Goal: Task Accomplishment & Management: Complete application form

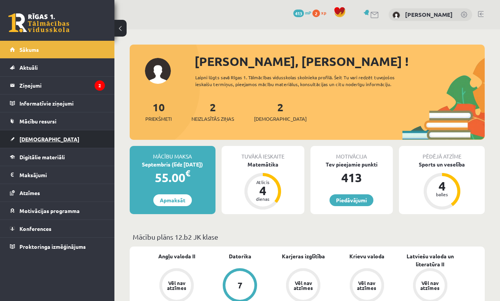
click at [32, 144] on link "[DEMOGRAPHIC_DATA]" at bounding box center [57, 139] width 95 height 18
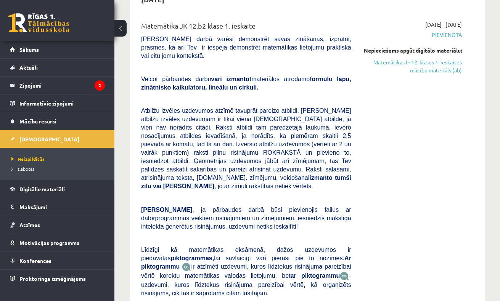
scroll to position [87, 0]
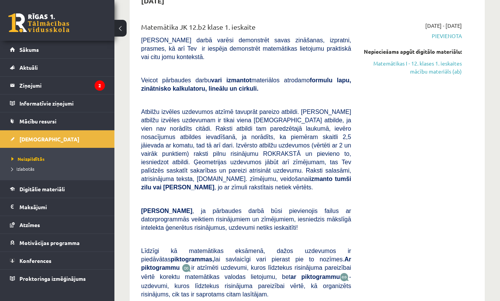
click at [438, 84] on div "2025-09-01 - 2025-09-15 Pievienota Nepieciešams apgūt digitālo materiālu: Matem…" at bounding box center [412, 180] width 111 height 316
click at [438, 76] on link "Matemātikas I - 12. klases 1. ieskaites mācību materiāls (ab)" at bounding box center [412, 67] width 99 height 16
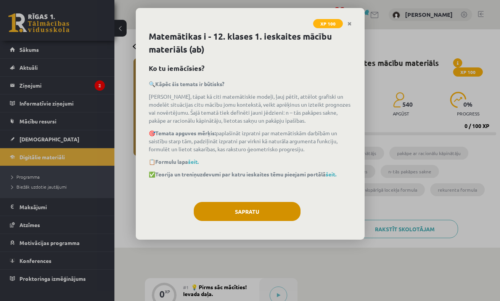
click at [239, 211] on button "Sapratu" at bounding box center [247, 211] width 107 height 19
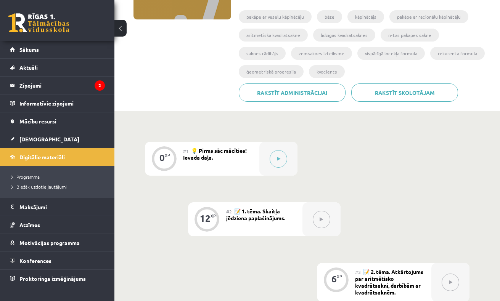
scroll to position [146, 0]
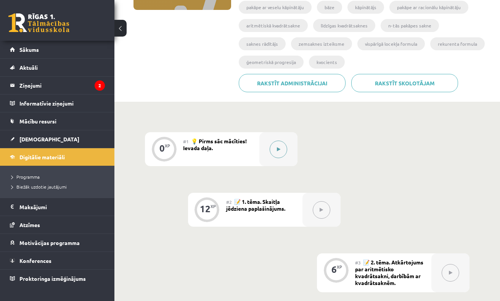
click at [271, 151] on button at bounding box center [279, 150] width 18 height 18
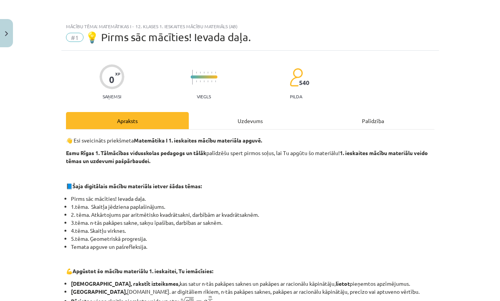
click at [257, 124] on div "Uzdevums" at bounding box center [250, 120] width 123 height 17
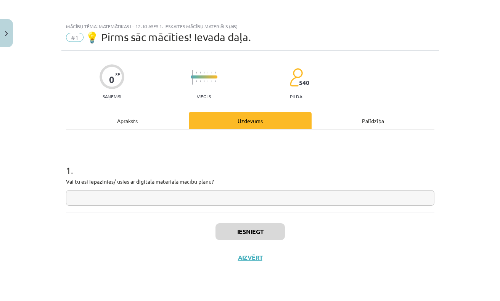
click at [212, 193] on input "text" at bounding box center [250, 198] width 368 height 16
type input "**"
click at [272, 239] on button "Iesniegt" at bounding box center [249, 231] width 69 height 17
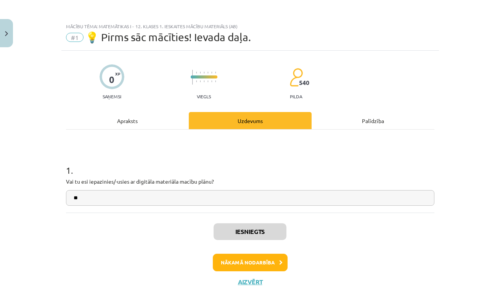
click at [251, 263] on button "Nākamā nodarbība" at bounding box center [250, 263] width 75 height 18
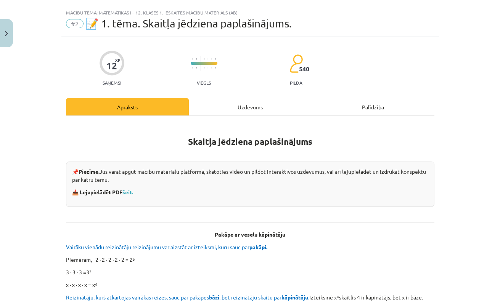
click at [243, 113] on div "Uzdevums" at bounding box center [250, 106] width 123 height 17
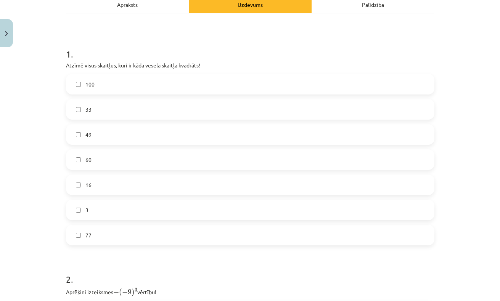
scroll to position [110, 0]
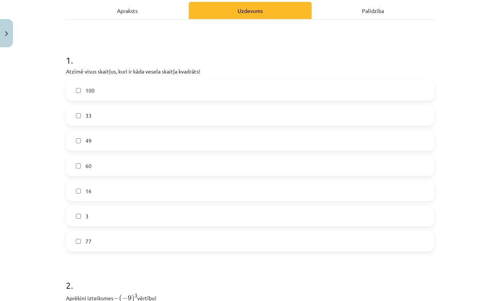
click at [81, 167] on label "60" at bounding box center [250, 165] width 367 height 19
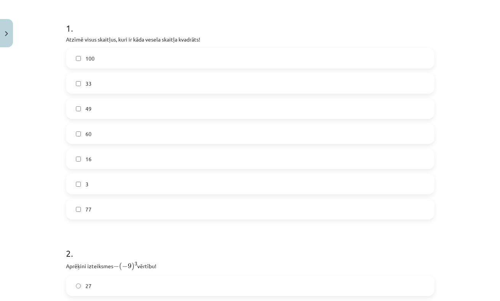
scroll to position [135, 0]
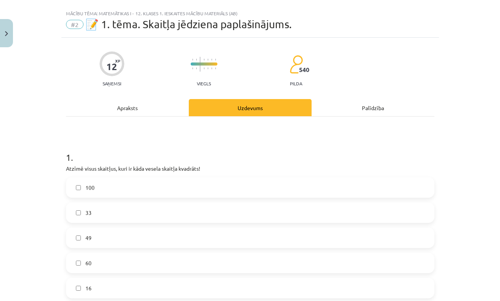
click at [129, 116] on div "Apraksts" at bounding box center [127, 107] width 123 height 17
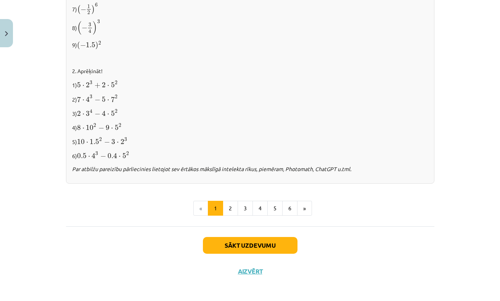
scroll to position [781, 0]
click at [229, 206] on button "2" at bounding box center [230, 208] width 15 height 15
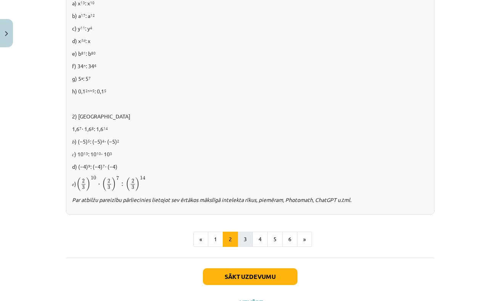
click at [246, 240] on button "3" at bounding box center [245, 239] width 15 height 15
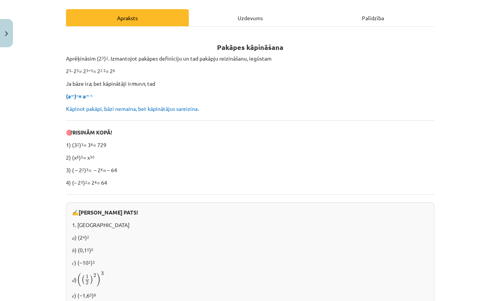
scroll to position [93, 0]
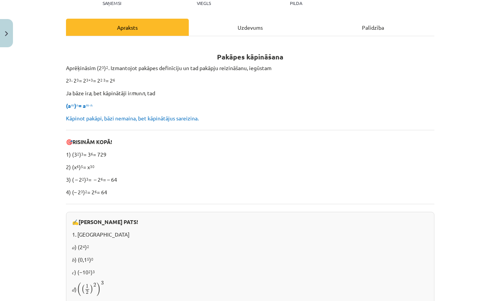
click at [258, 30] on div "Uzdevums" at bounding box center [250, 27] width 123 height 17
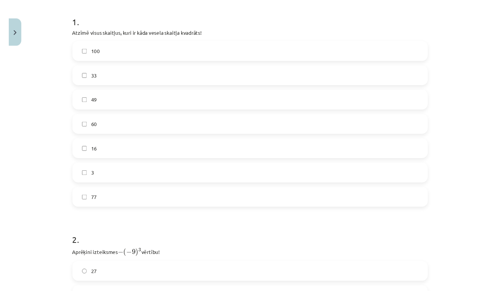
scroll to position [150, 0]
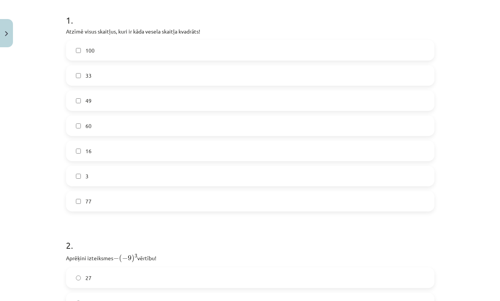
click at [124, 53] on label "100" at bounding box center [250, 50] width 367 height 19
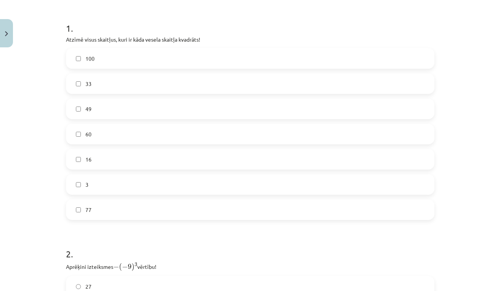
scroll to position [143, 0]
click at [81, 87] on label "33" at bounding box center [250, 83] width 367 height 19
click at [81, 106] on label "49" at bounding box center [250, 108] width 367 height 19
click at [82, 140] on label "60" at bounding box center [250, 133] width 367 height 19
click at [82, 141] on label "60" at bounding box center [250, 133] width 367 height 19
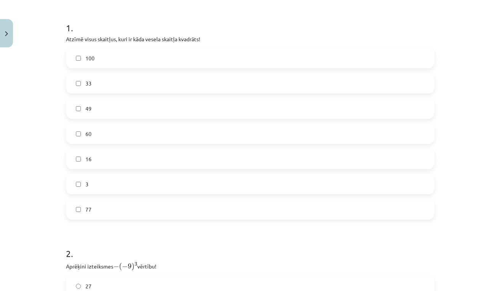
click at [82, 153] on label "16" at bounding box center [250, 158] width 367 height 19
click at [82, 187] on label "3" at bounding box center [250, 183] width 367 height 19
click at [83, 211] on label "77" at bounding box center [250, 208] width 367 height 19
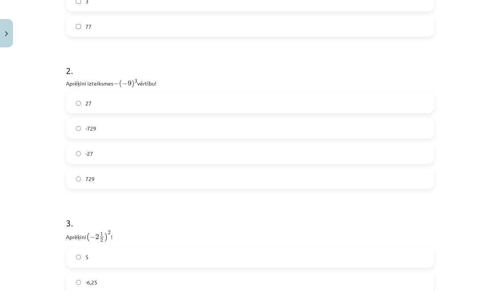
scroll to position [326, 0]
click at [90, 182] on label "729" at bounding box center [250, 178] width 367 height 19
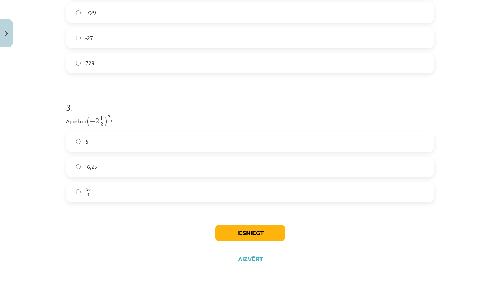
scroll to position [442, 0]
click at [119, 189] on label "25 4 25 4" at bounding box center [250, 191] width 367 height 19
click at [263, 232] on button "Iesniegt" at bounding box center [249, 232] width 69 height 17
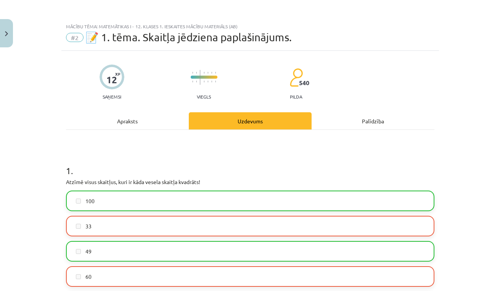
scroll to position [0, 0]
click at [10, 40] on button "Close" at bounding box center [6, 33] width 13 height 28
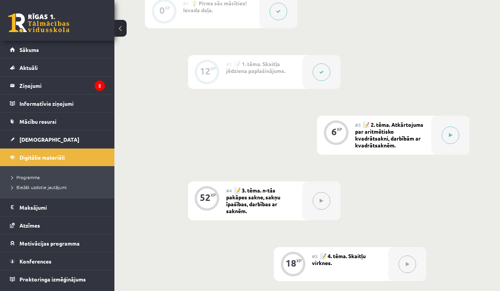
scroll to position [302, 0]
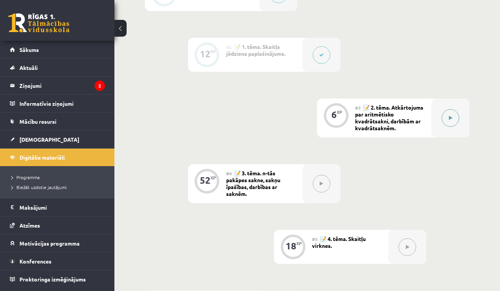
click at [446, 119] on button at bounding box center [451, 118] width 18 height 18
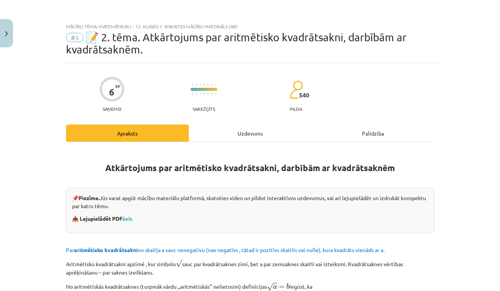
click at [242, 138] on div "Uzdevums" at bounding box center [250, 132] width 123 height 17
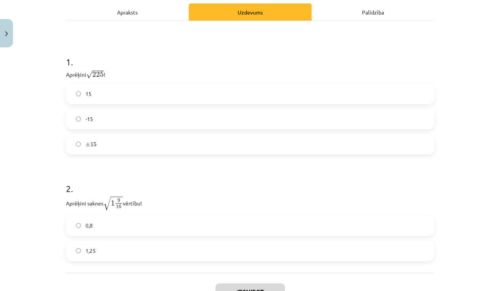
scroll to position [123, 0]
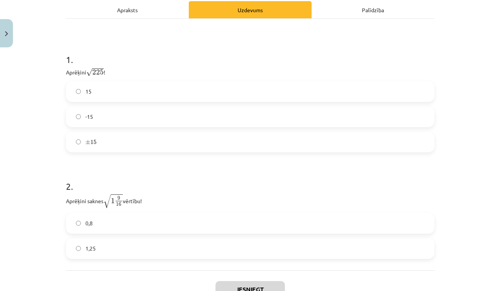
click at [177, 119] on label "-15" at bounding box center [250, 116] width 367 height 19
click at [148, 155] on form "1 . Aprēķini √ 225 225 ! 15 -15 ± 15 ± 15 2 . Aprēķini saknes √ 1 9 16 1 9 16 v…" at bounding box center [250, 150] width 368 height 218
click at [148, 148] on label "± 15 ± 15" at bounding box center [250, 141] width 367 height 19
click at [145, 86] on label "15" at bounding box center [250, 91] width 367 height 19
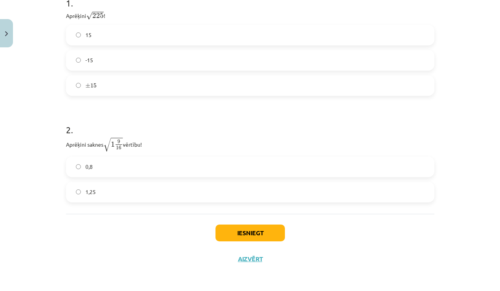
scroll to position [181, 0]
click at [111, 191] on label "1,25" at bounding box center [250, 191] width 367 height 19
click at [241, 224] on button "Iesniegt" at bounding box center [249, 232] width 69 height 17
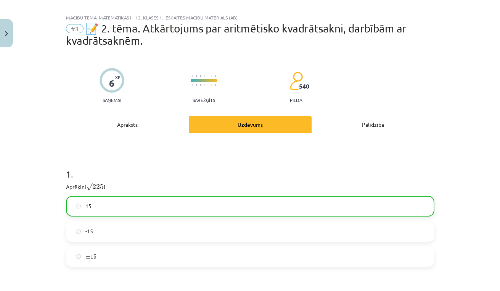
scroll to position [0, 0]
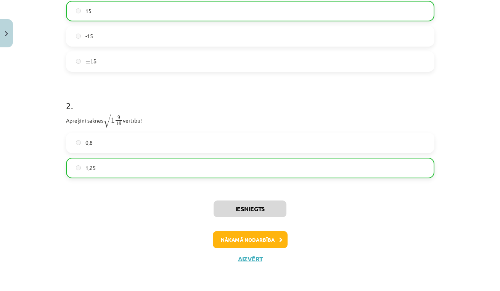
click at [248, 239] on button "Nākamā nodarbība" at bounding box center [250, 240] width 75 height 18
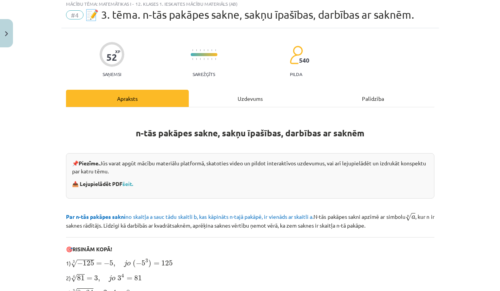
click at [229, 102] on div "Uzdevums" at bounding box center [250, 98] width 123 height 17
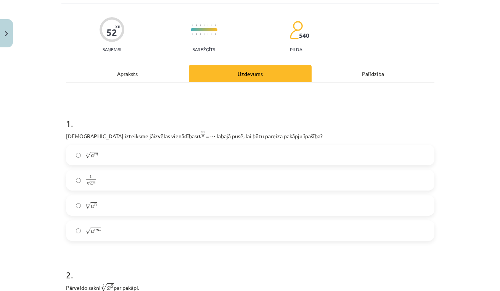
scroll to position [89, 0]
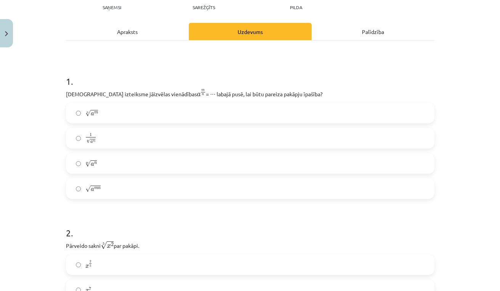
click at [114, 189] on label "√ a m n a m n" at bounding box center [250, 188] width 367 height 19
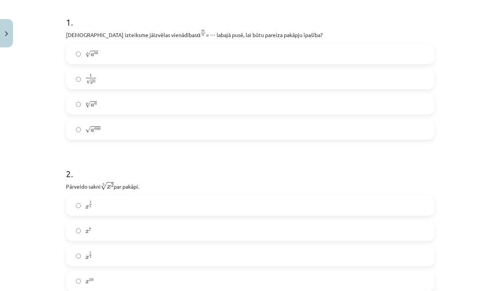
scroll to position [149, 0]
click at [114, 58] on label "n √ a m a m n" at bounding box center [250, 52] width 367 height 19
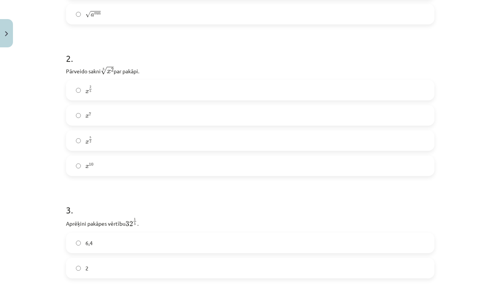
scroll to position [261, 0]
click at [115, 92] on label "x 2 5 x 2 5" at bounding box center [250, 92] width 367 height 19
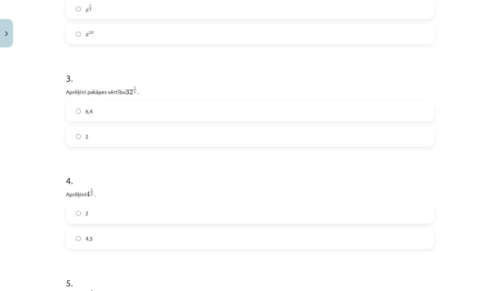
scroll to position [404, 0]
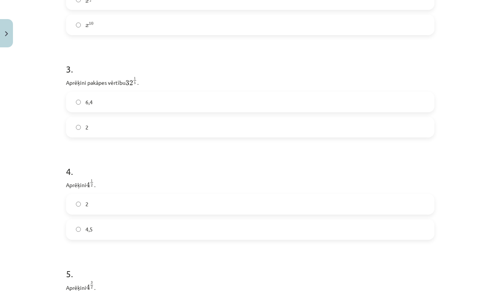
click at [96, 126] on label "2" at bounding box center [250, 126] width 367 height 19
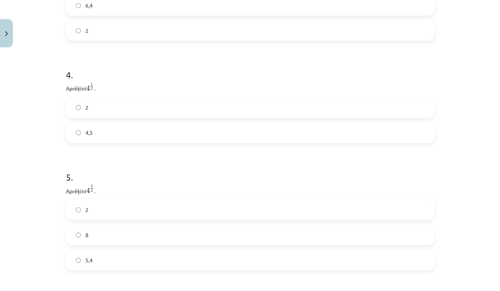
scroll to position [503, 0]
click at [117, 96] on label "2" at bounding box center [250, 105] width 367 height 19
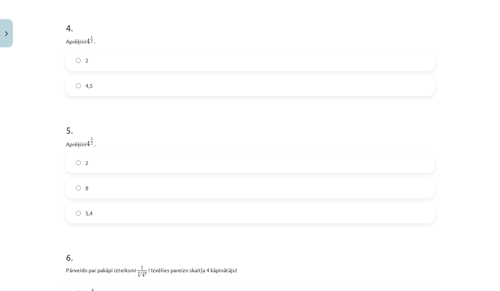
scroll to position [590, 0]
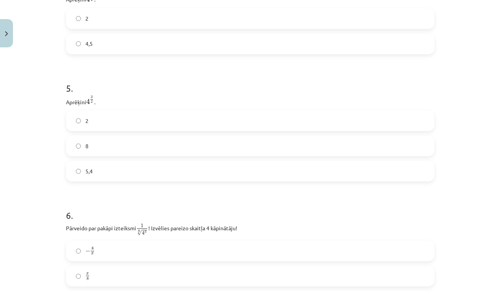
click at [98, 142] on label "8" at bounding box center [250, 145] width 367 height 19
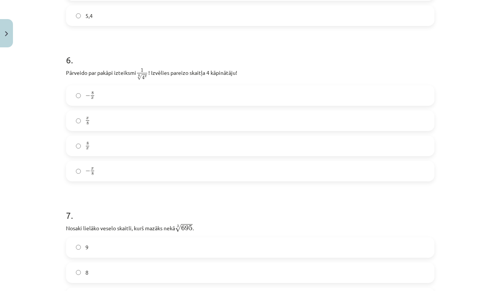
scroll to position [745, 0]
click at [52, 137] on div "Mācību tēma: Matemātikas i - 12. klases 1. ieskaites mācību materiāls (ab) #4 📝…" at bounding box center [250, 145] width 500 height 291
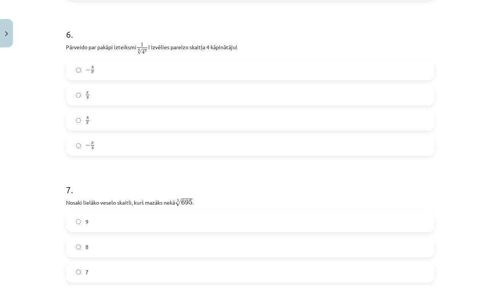
scroll to position [771, 0]
click at [100, 152] on label "− x 8 − x 8" at bounding box center [250, 144] width 367 height 19
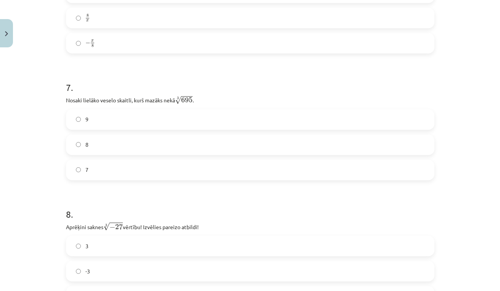
scroll to position [873, 0]
click at [96, 148] on label "8" at bounding box center [250, 144] width 367 height 19
click at [98, 118] on label "9" at bounding box center [250, 118] width 367 height 19
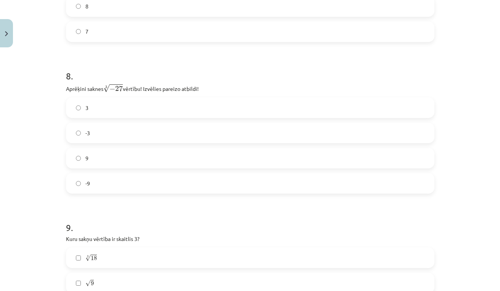
scroll to position [1011, 0]
click at [97, 131] on label "-3" at bounding box center [250, 131] width 367 height 19
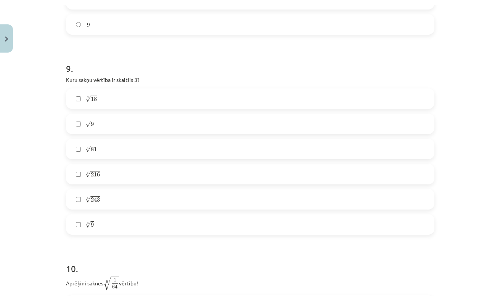
scroll to position [1186, 0]
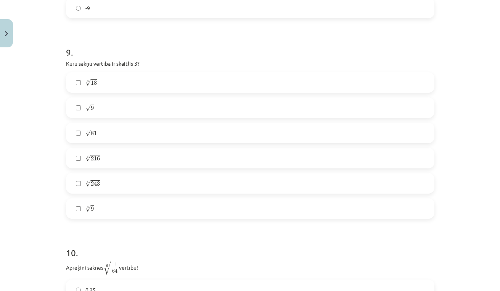
click at [95, 109] on label "√ 9 9" at bounding box center [250, 107] width 367 height 19
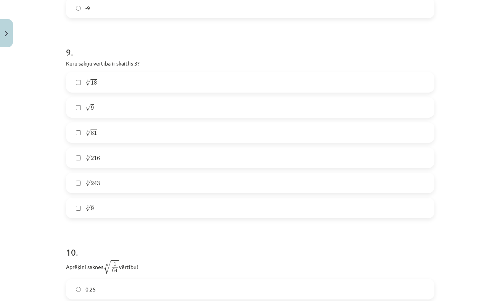
click at [69, 126] on label "4 √ 81 81 4" at bounding box center [250, 132] width 367 height 19
click at [77, 165] on label "5 √ 216 216 5" at bounding box center [250, 157] width 367 height 19
click at [82, 183] on label "5 √ 243 243 5" at bounding box center [250, 182] width 367 height 19
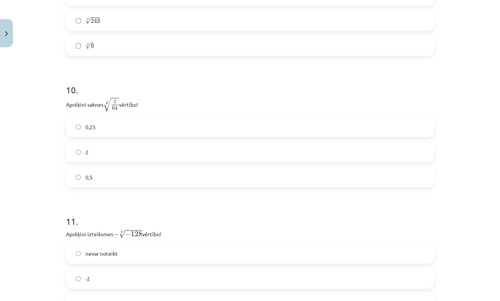
scroll to position [1351, 0]
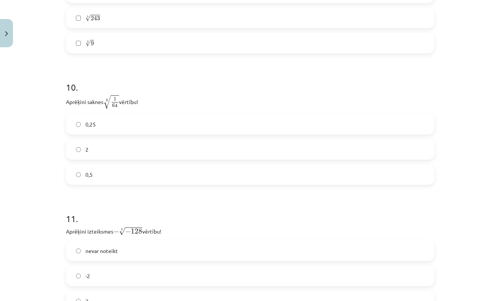
click at [85, 177] on label "0,5" at bounding box center [250, 174] width 367 height 19
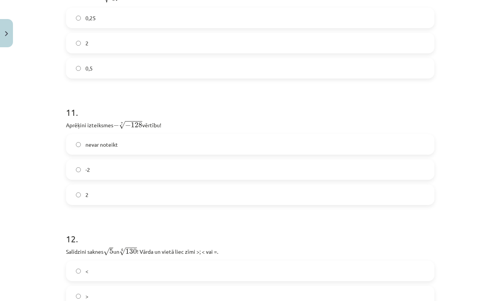
scroll to position [1458, 0]
drag, startPoint x: 85, startPoint y: 177, endPoint x: 97, endPoint y: 153, distance: 27.3
click at [97, 153] on div "nevar noteikt -2 2" at bounding box center [250, 168] width 368 height 71
click at [43, 173] on div "Mācību tēma: Matemātikas i - 12. klases 1. ieskaites mācību materiāls (ab) #4 📝…" at bounding box center [250, 150] width 500 height 301
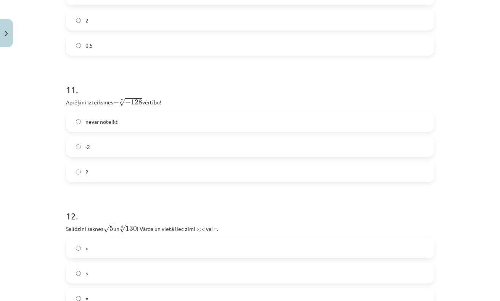
scroll to position [1481, 0]
click at [83, 151] on label "-2" at bounding box center [250, 145] width 367 height 19
click at [84, 170] on label "2" at bounding box center [250, 170] width 367 height 19
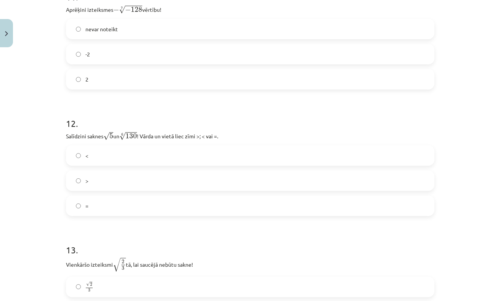
scroll to position [1574, 0]
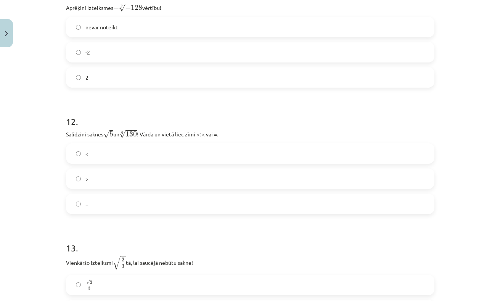
click at [96, 156] on label "<" at bounding box center [250, 153] width 367 height 19
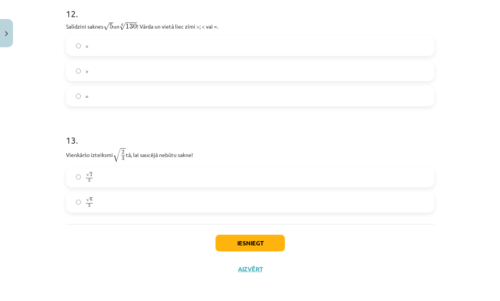
scroll to position [1684, 0]
click at [95, 201] on label "√ 6 3 6 3" at bounding box center [250, 202] width 367 height 19
click at [243, 240] on button "Iesniegt" at bounding box center [249, 243] width 69 height 17
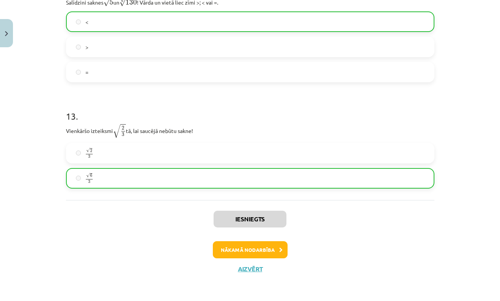
click at [258, 243] on button "Nākamā nodarbība" at bounding box center [250, 250] width 75 height 18
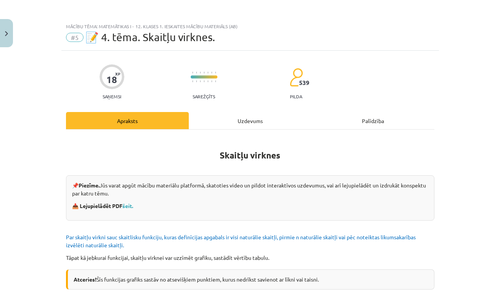
scroll to position [0, 0]
click at [222, 125] on div "Uzdevums" at bounding box center [250, 120] width 123 height 17
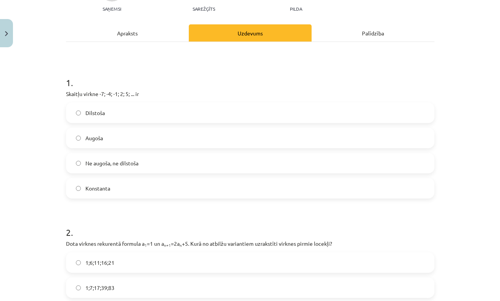
scroll to position [90, 0]
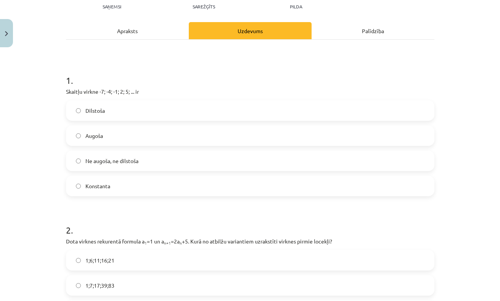
click at [182, 136] on label "Augoša" at bounding box center [250, 135] width 367 height 19
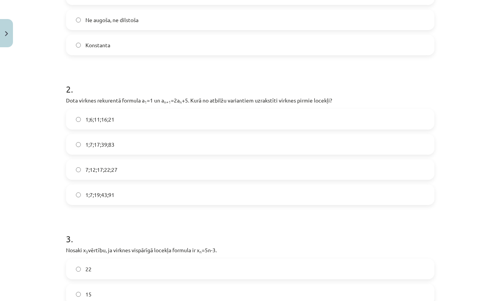
scroll to position [233, 0]
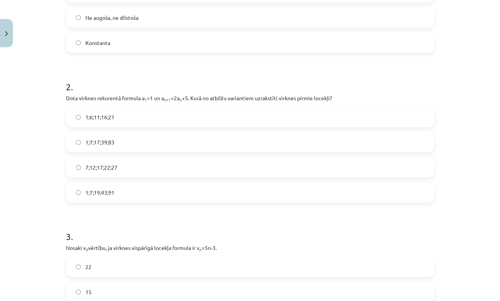
click at [109, 118] on span "1;6;11;16;21" at bounding box center [99, 117] width 29 height 8
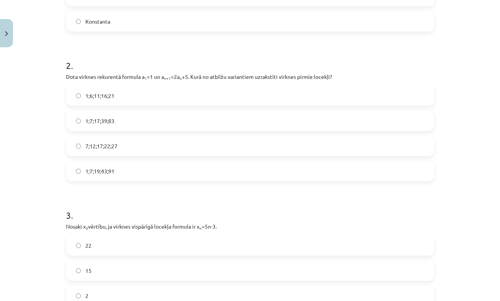
scroll to position [256, 0]
click at [85, 173] on span "1;7;19;43;91" at bounding box center [99, 170] width 29 height 8
click at [84, 172] on label "1;7;19;43;91" at bounding box center [250, 170] width 367 height 19
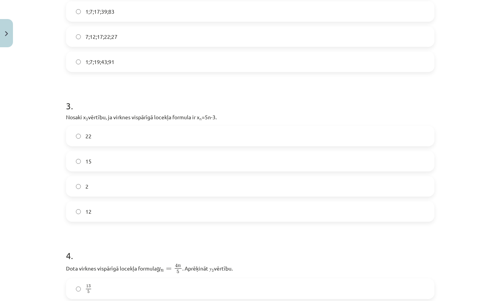
scroll to position [365, 0]
click at [89, 209] on span "12" at bounding box center [88, 211] width 6 height 8
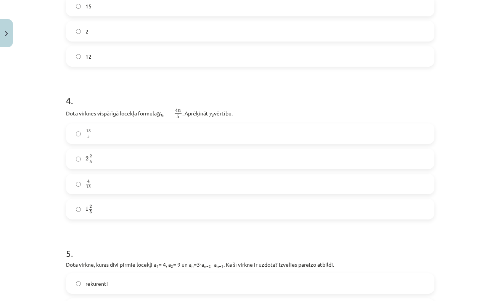
scroll to position [520, 0]
click at [93, 132] on label "13 5 13 5" at bounding box center [250, 132] width 367 height 19
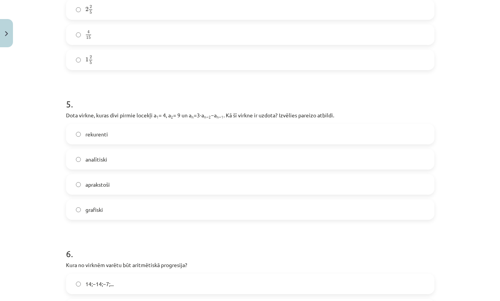
scroll to position [684, 0]
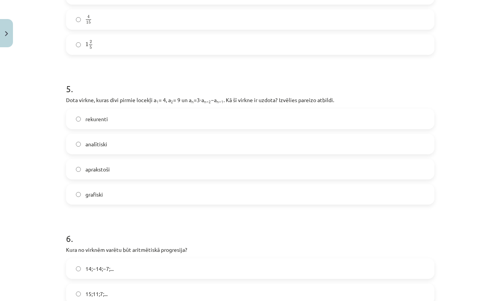
click at [38, 184] on div "Mācību tēma: Matemātikas i - 12. klases 1. ieskaites mācību materiāls (ab) #5 📝…" at bounding box center [250, 150] width 500 height 301
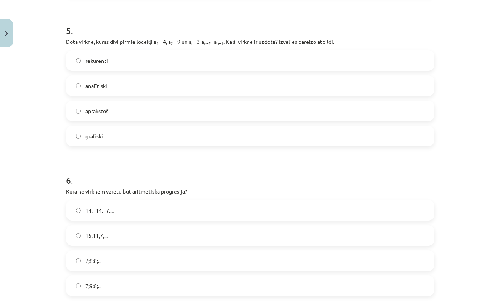
scroll to position [741, 0]
click at [92, 72] on div "rekurenti" at bounding box center [250, 61] width 368 height 21
click at [92, 63] on span "rekurenti" at bounding box center [96, 62] width 22 height 8
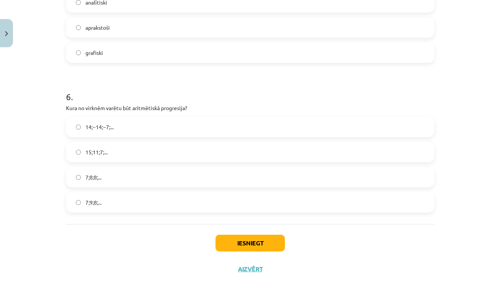
scroll to position [827, 0]
click at [92, 162] on div "14;−14;−7;... 15;11;7;... 7;8;8;... 7;9;8;..." at bounding box center [250, 165] width 368 height 96
click at [93, 154] on span "15;11;7;..." at bounding box center [96, 152] width 22 height 8
click at [243, 247] on button "Iesniegt" at bounding box center [249, 243] width 69 height 17
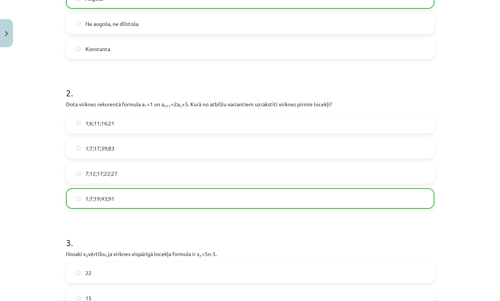
scroll to position [0, 0]
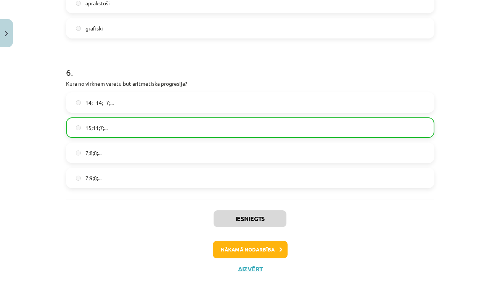
click at [248, 248] on button "Nākamā nodarbība" at bounding box center [250, 250] width 75 height 18
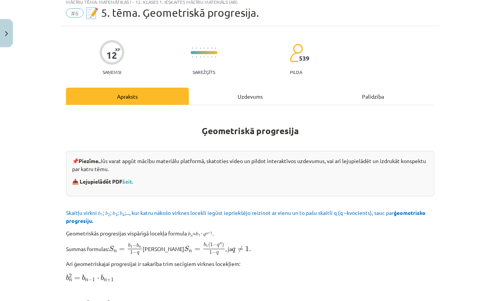
scroll to position [19, 0]
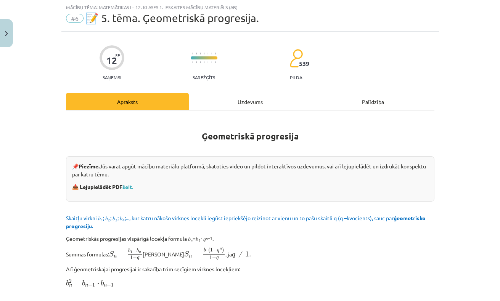
click at [249, 100] on div "Uzdevums" at bounding box center [250, 101] width 123 height 17
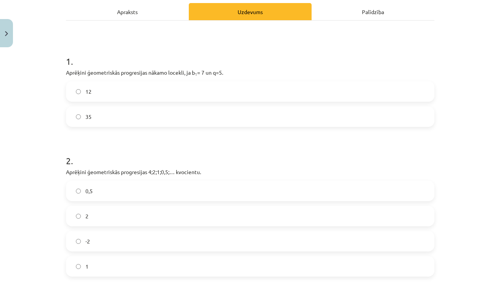
scroll to position [109, 0]
click at [102, 115] on label "35" at bounding box center [250, 116] width 367 height 19
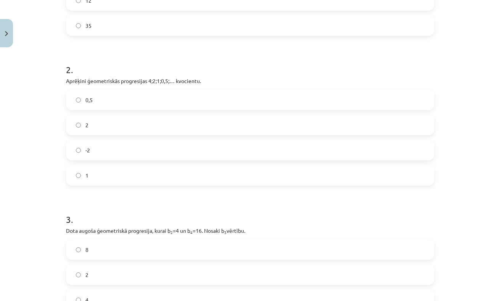
scroll to position [204, 0]
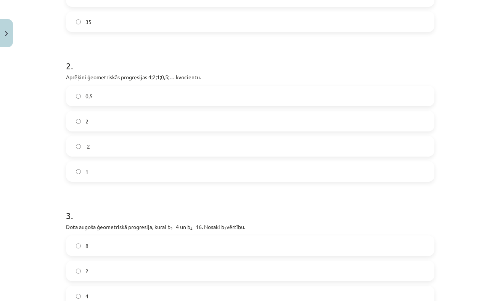
click at [97, 146] on label "-2" at bounding box center [250, 146] width 367 height 19
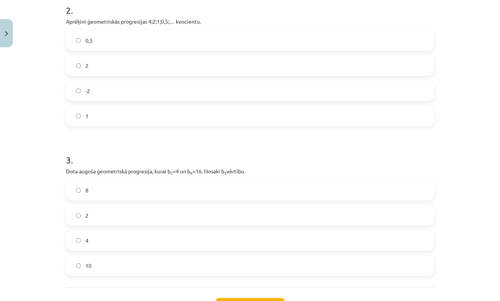
scroll to position [260, 0]
click at [122, 43] on label "0,5" at bounding box center [250, 40] width 367 height 19
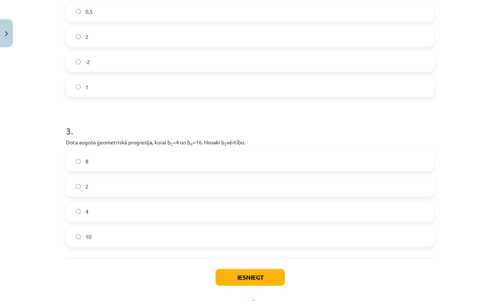
scroll to position [309, 0]
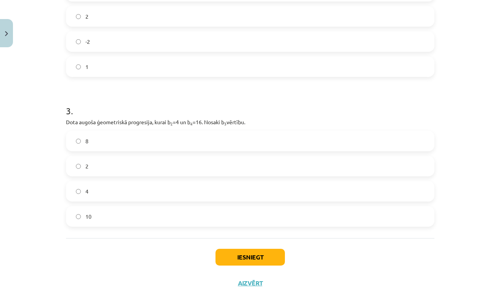
click at [99, 143] on label "8" at bounding box center [250, 141] width 367 height 19
click at [225, 257] on button "Iesniegt" at bounding box center [249, 257] width 69 height 17
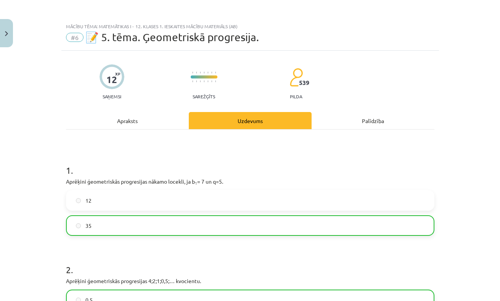
scroll to position [0, 0]
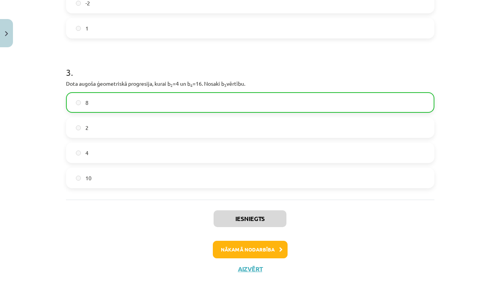
click at [268, 248] on button "Nākamā nodarbība" at bounding box center [250, 250] width 75 height 18
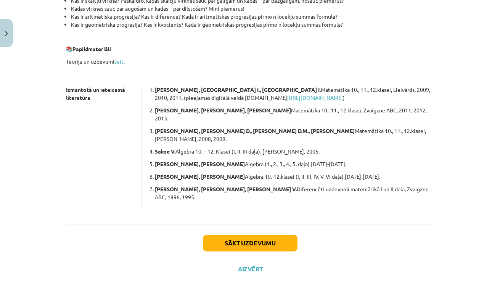
scroll to position [182, 0]
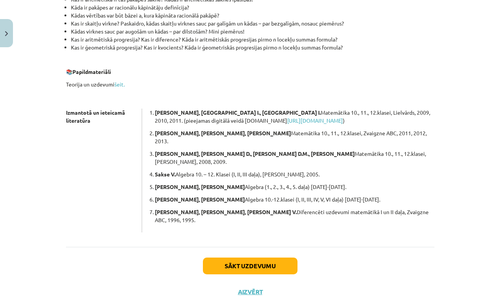
click at [268, 258] on button "Sākt uzdevumu" at bounding box center [250, 266] width 95 height 17
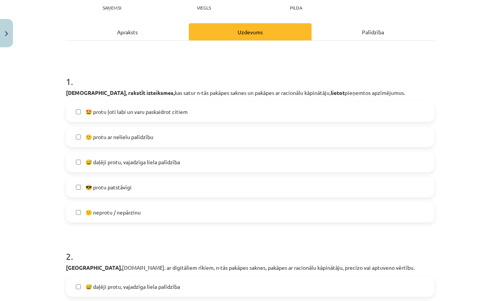
scroll to position [91, 0]
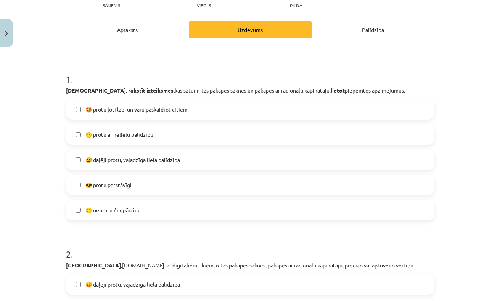
click at [164, 139] on label "🙂 protu ar nelielu palīdzību" at bounding box center [250, 134] width 367 height 19
click at [172, 163] on span "😅 daļēji protu, vajadzīga liela palīdzība" at bounding box center [132, 160] width 95 height 8
click at [172, 161] on span "😅 daļēji protu, vajadzīga liela palīdzība" at bounding box center [132, 160] width 95 height 8
click at [172, 158] on span "😅 daļēji protu, vajadzīga liela palīdzība" at bounding box center [132, 160] width 95 height 8
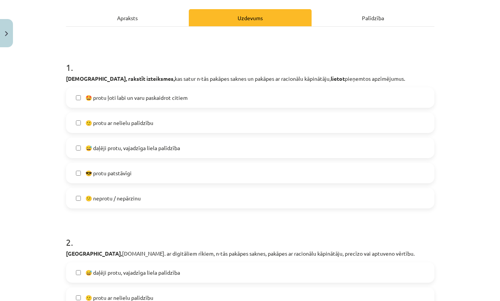
scroll to position [104, 0]
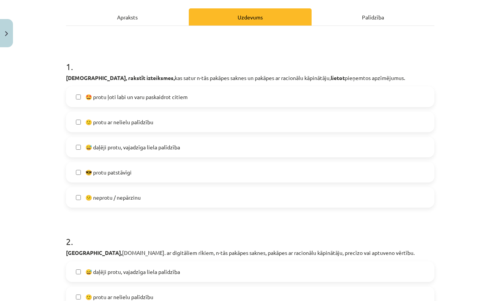
click at [172, 143] on label "😅 daļēji protu, vajadzīga liela palīdzība" at bounding box center [250, 147] width 367 height 19
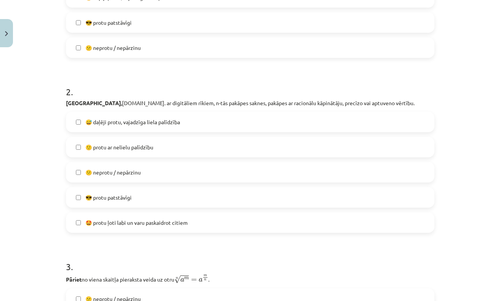
scroll to position [252, 0]
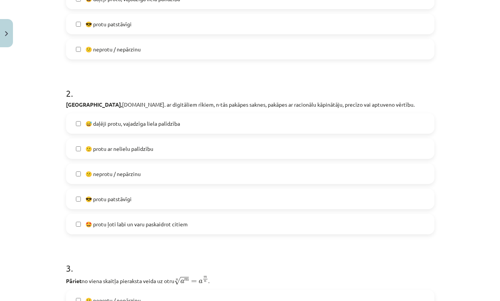
click at [148, 151] on span "🙂 protu ar nelielu palīdzību" at bounding box center [119, 149] width 68 height 8
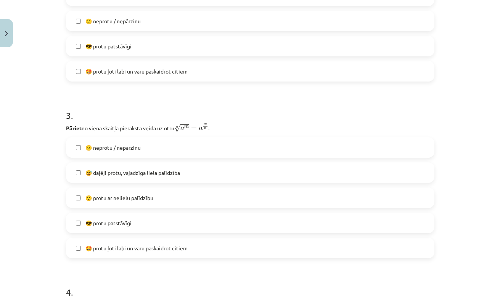
scroll to position [406, 0]
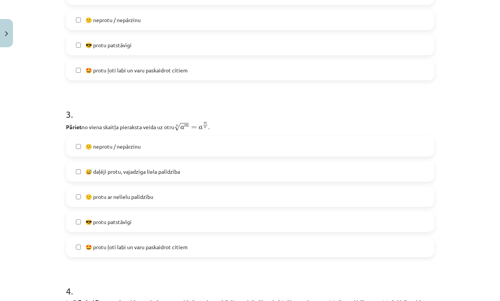
click at [135, 200] on span "🙂 protu ar nelielu palīdzību" at bounding box center [119, 197] width 68 height 8
click at [140, 181] on label "😅 daļēji protu, vajadzīga liela palīdzība" at bounding box center [250, 171] width 367 height 19
click at [141, 192] on label "🙂 protu ar nelielu palīdzību" at bounding box center [250, 196] width 367 height 19
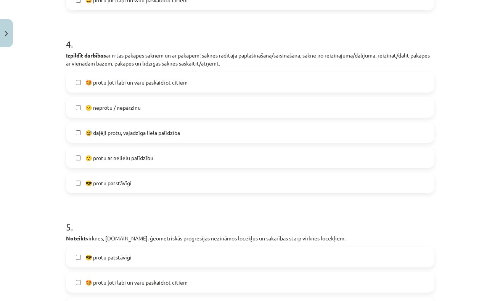
scroll to position [654, 0]
click at [133, 185] on label "😎 protu patstāvīgi" at bounding box center [250, 182] width 367 height 19
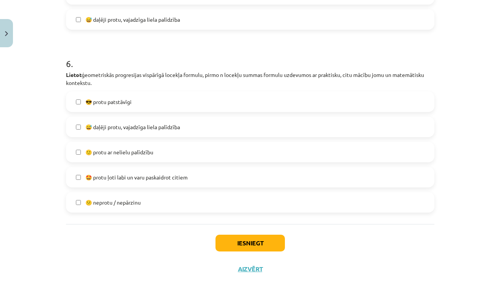
scroll to position [994, 0]
click at [143, 130] on span "😅 daļēji protu, vajadzīga liela palīdzība" at bounding box center [132, 127] width 95 height 8
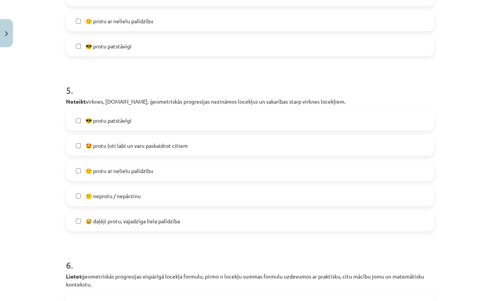
scroll to position [789, 0]
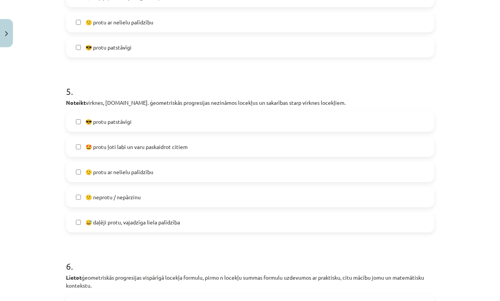
click at [127, 177] on label "🙂 protu ar nelielu palīdzību" at bounding box center [250, 171] width 367 height 19
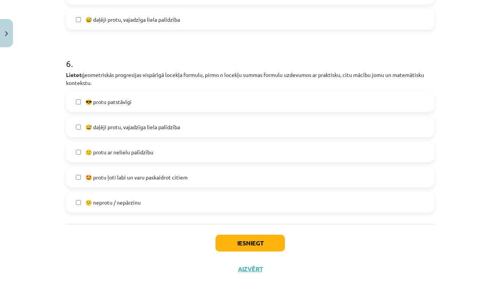
scroll to position [994, 0]
click at [260, 246] on button "Iesniegt" at bounding box center [249, 243] width 69 height 17
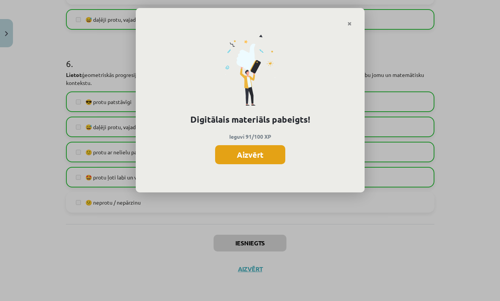
click at [266, 155] on button "Aizvērt" at bounding box center [250, 154] width 70 height 19
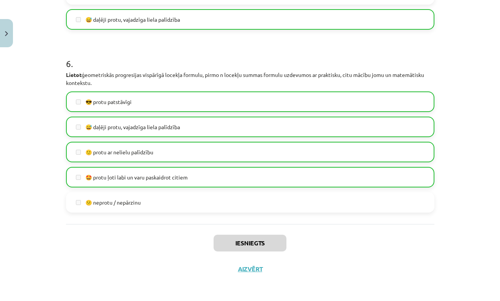
click at [249, 268] on button "Aizvērt" at bounding box center [250, 269] width 29 height 8
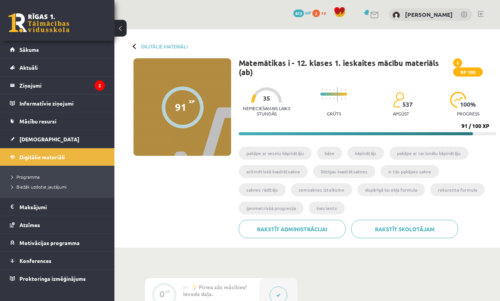
scroll to position [0, 0]
click at [53, 156] on span "Digitālie materiāli" at bounding box center [41, 157] width 45 height 7
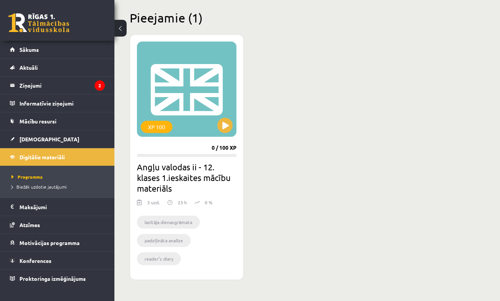
scroll to position [182, 0]
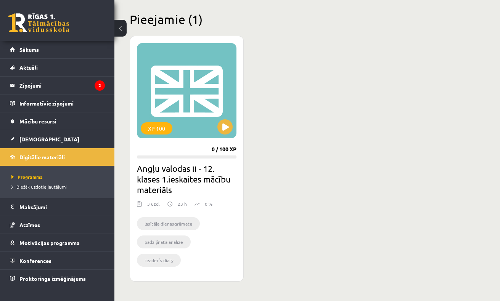
click at [180, 168] on h2 "Angļu valodas ii - 12. klases 1.ieskaites mācību materiāls" at bounding box center [187, 179] width 100 height 32
click at [218, 133] on div "XP 100" at bounding box center [187, 90] width 100 height 95
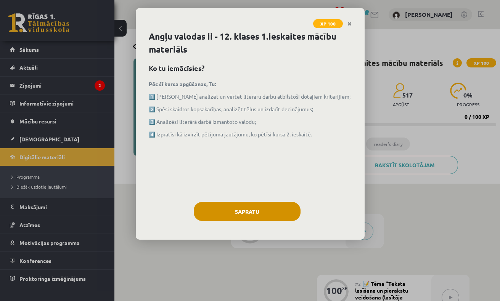
click at [259, 210] on button "Sapratu" at bounding box center [247, 211] width 107 height 19
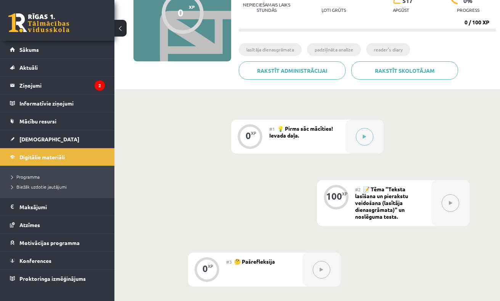
scroll to position [108, 0]
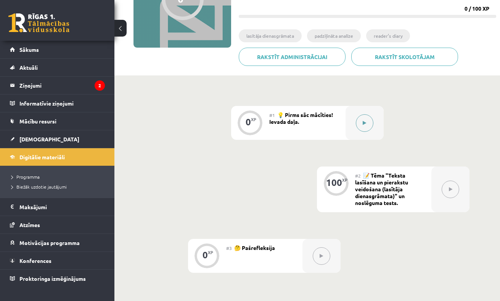
click at [363, 136] on div at bounding box center [364, 123] width 38 height 34
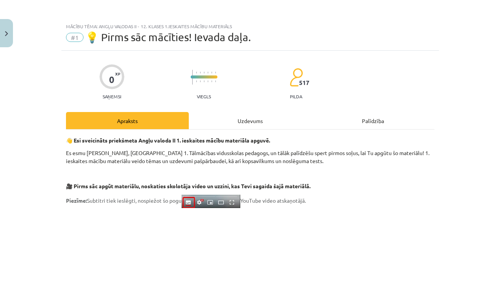
click at [274, 122] on div "Uzdevums" at bounding box center [250, 120] width 123 height 17
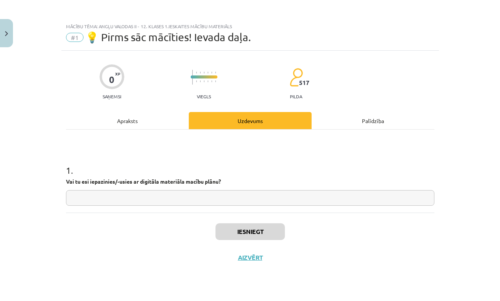
click at [225, 202] on input "text" at bounding box center [250, 198] width 368 height 16
type input "*"
click at [245, 221] on div "Iesniegt Aizvērt" at bounding box center [250, 239] width 368 height 53
click at [246, 232] on button "Iesniegt" at bounding box center [249, 231] width 69 height 17
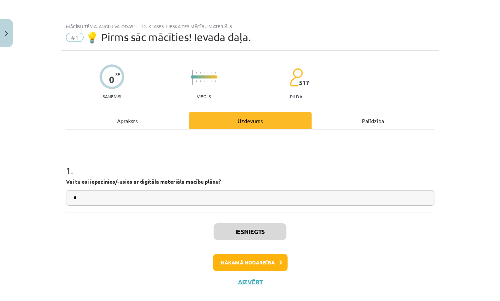
click at [225, 266] on button "Nākamā nodarbība" at bounding box center [250, 263] width 75 height 18
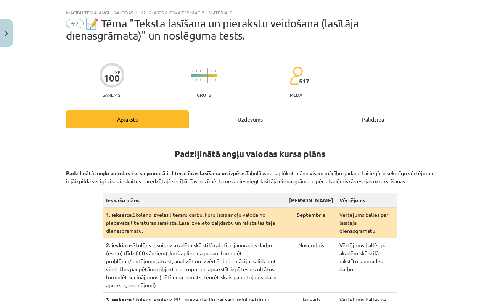
click at [229, 121] on div "Uzdevums" at bounding box center [250, 119] width 123 height 17
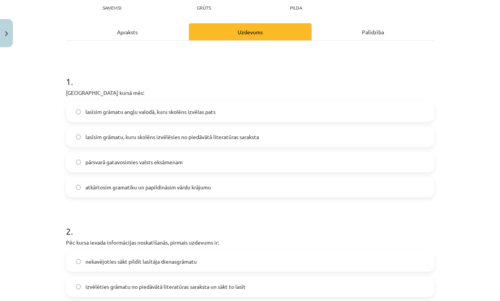
click at [165, 33] on div "Apraksts" at bounding box center [127, 31] width 123 height 17
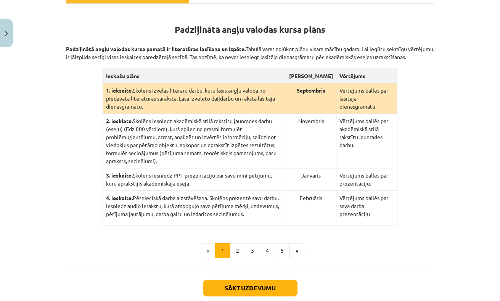
scroll to position [138, 0]
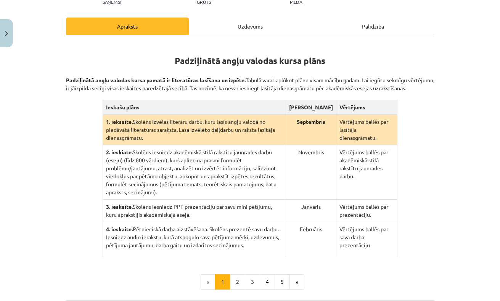
click at [225, 32] on div "Uzdevums" at bounding box center [250, 26] width 123 height 17
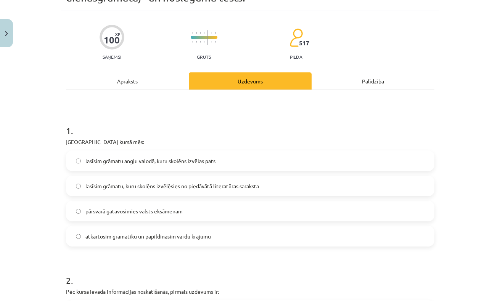
scroll to position [65, 0]
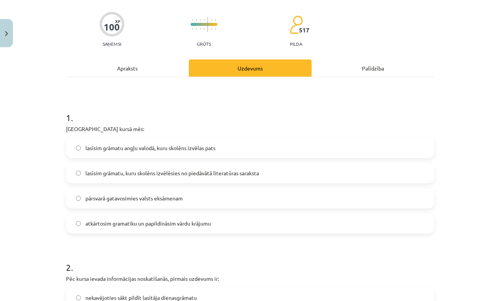
click at [208, 148] on span "lasīsim grāmatu angļu valodā, kuru skolēns izvēlas pats" at bounding box center [150, 148] width 130 height 8
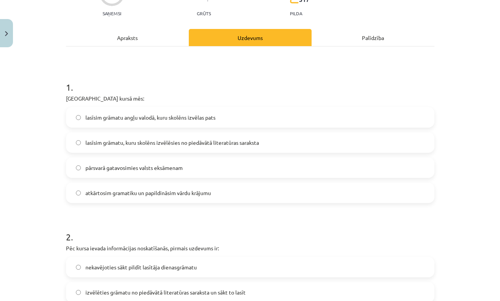
scroll to position [96, 0]
click at [162, 37] on div "Apraksts" at bounding box center [127, 36] width 123 height 17
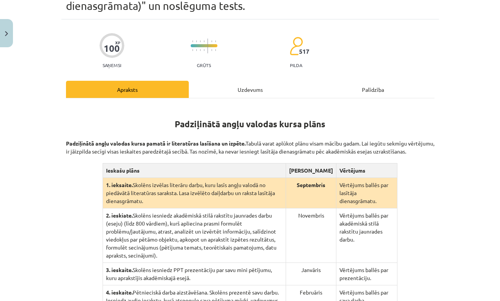
scroll to position [47, 0]
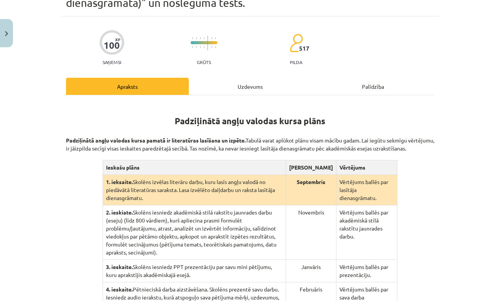
click at [228, 90] on div "Uzdevums" at bounding box center [250, 86] width 123 height 17
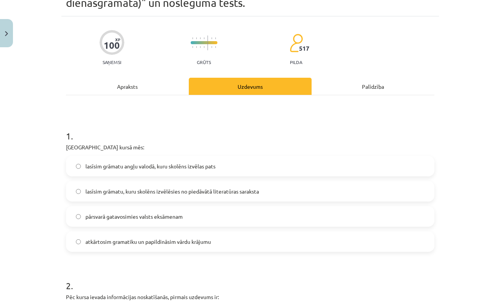
scroll to position [19, 0]
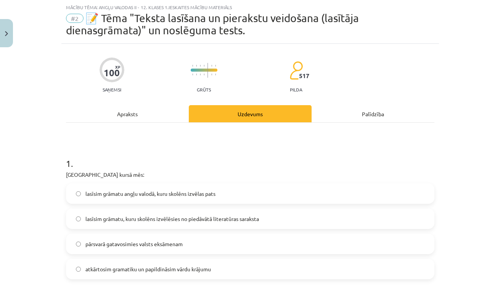
click at [198, 215] on span "lasīsim grāmatu, kuru skolēns izvēlēsies no piedāvātā literatūras saraksta" at bounding box center [171, 219] width 173 height 8
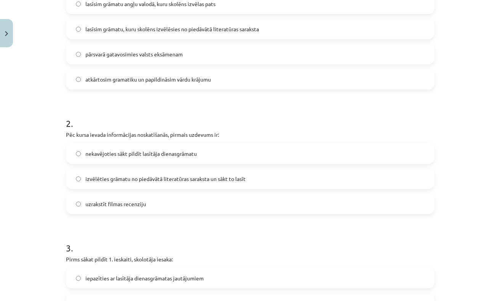
scroll to position [210, 0]
click at [204, 175] on span "izvēlēties grāmatu no piedāvātā literatūras saraksta un sākt to lasīt" at bounding box center [165, 178] width 160 height 8
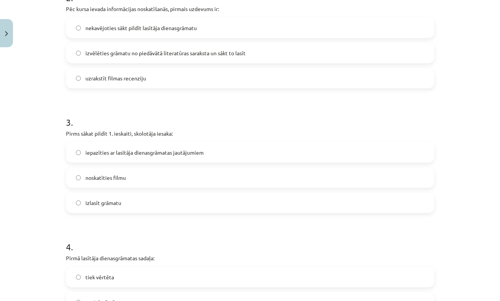
scroll to position [334, 0]
click at [186, 205] on label "izlasīt grāmatu" at bounding box center [250, 203] width 367 height 19
click at [205, 152] on label "iepazīties ar lasītāja dienasgrāmatas jautājumiem" at bounding box center [250, 153] width 367 height 19
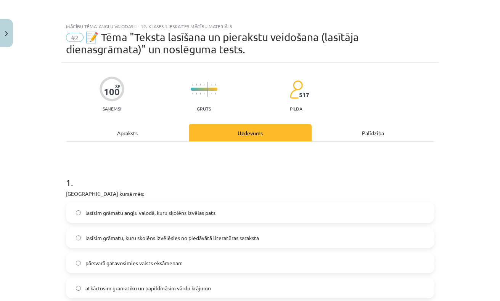
click at [152, 132] on div "Apraksts" at bounding box center [127, 132] width 123 height 17
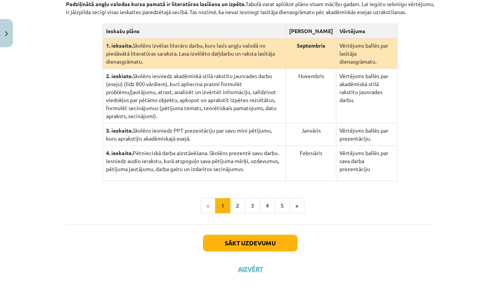
scroll to position [185, 0]
click at [239, 214] on button "2" at bounding box center [237, 205] width 15 height 15
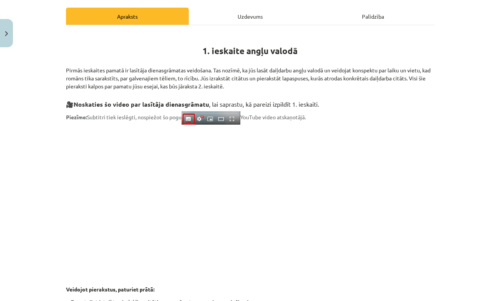
scroll to position [87, 0]
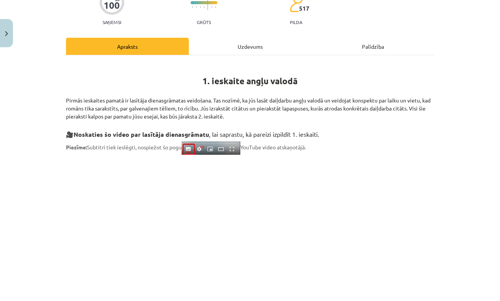
click at [231, 48] on div "Uzdevums" at bounding box center [250, 46] width 123 height 17
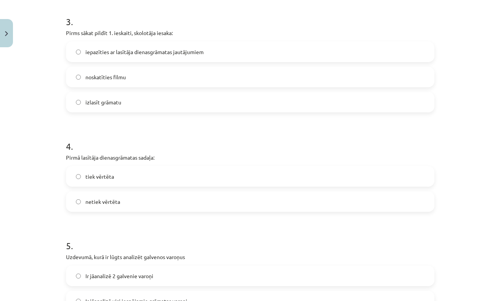
scroll to position [528, 0]
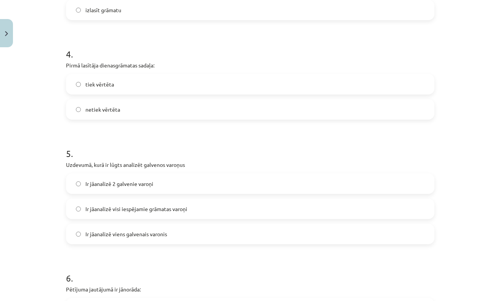
click at [132, 84] on label "tiek vērtēta" at bounding box center [250, 84] width 367 height 19
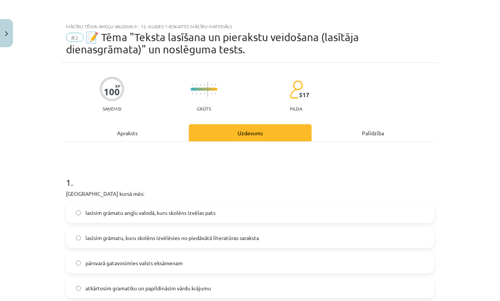
scroll to position [0, 0]
click at [134, 134] on div "Apraksts" at bounding box center [127, 132] width 123 height 17
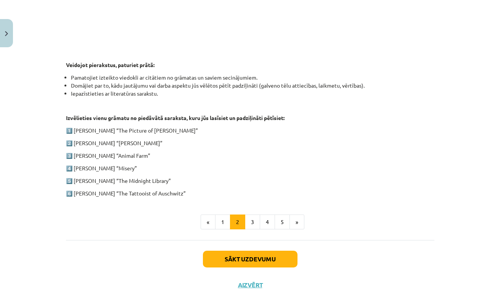
scroll to position [343, 0]
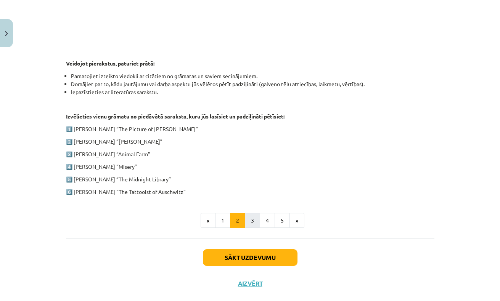
click at [250, 215] on button "3" at bounding box center [252, 220] width 15 height 15
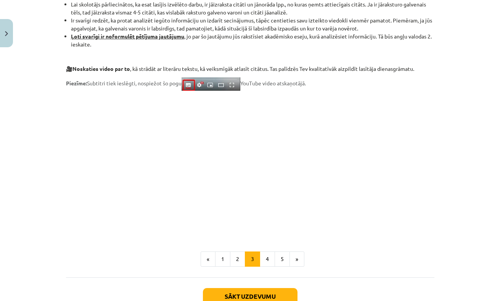
scroll to position [570, 0]
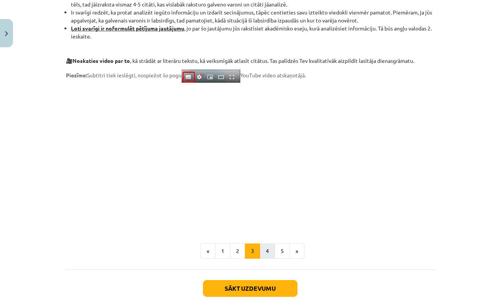
click at [265, 250] on button "4" at bounding box center [267, 251] width 15 height 15
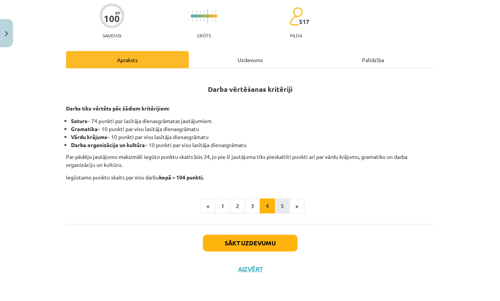
click at [281, 209] on button "5" at bounding box center [282, 206] width 15 height 15
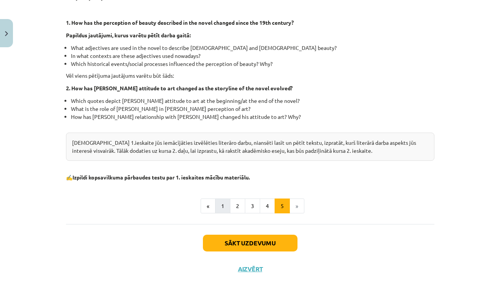
click at [225, 210] on button "1" at bounding box center [222, 206] width 15 height 15
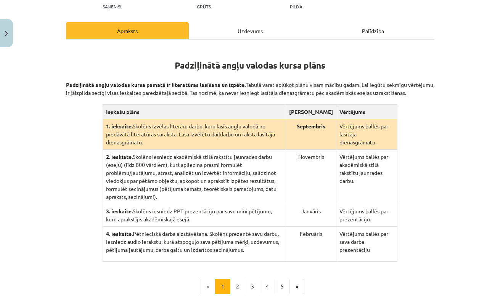
scroll to position [103, 0]
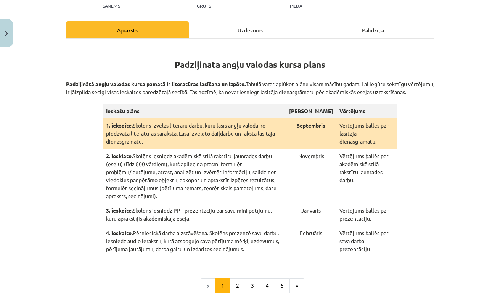
click at [243, 29] on div "Uzdevums" at bounding box center [250, 29] width 123 height 17
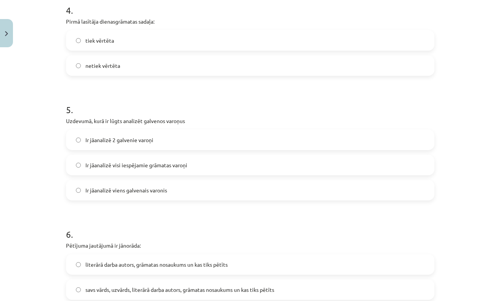
scroll to position [572, 0]
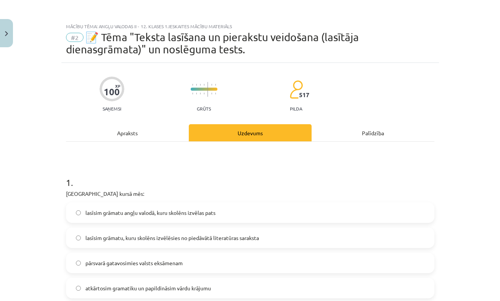
click at [145, 128] on div "Apraksts" at bounding box center [127, 132] width 123 height 17
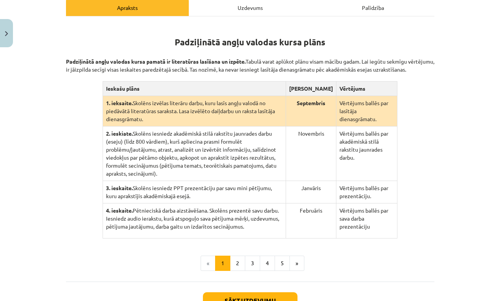
scroll to position [125, 0]
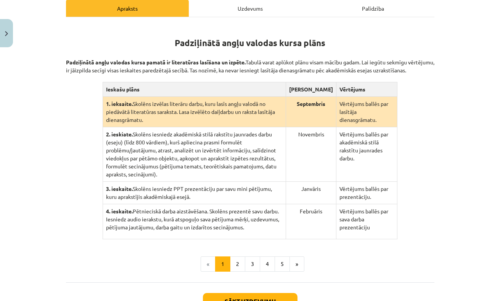
click at [227, 9] on div "Uzdevums" at bounding box center [250, 8] width 123 height 17
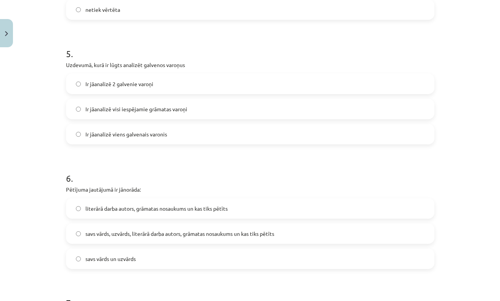
scroll to position [630, 0]
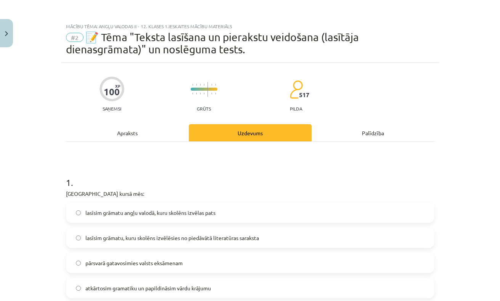
click at [134, 137] on div "Apraksts" at bounding box center [127, 132] width 123 height 17
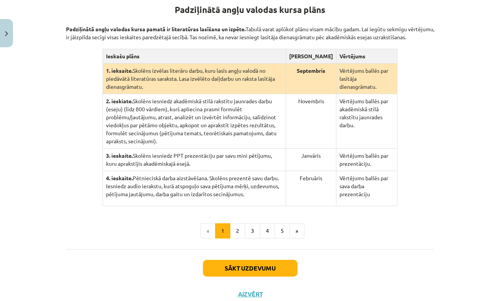
scroll to position [169, 0]
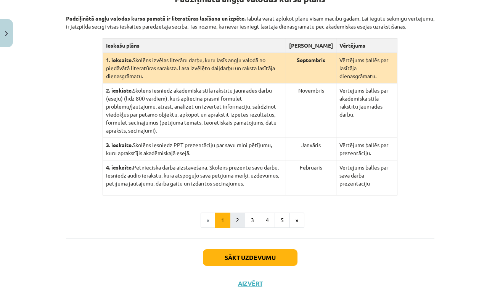
click at [240, 228] on button "2" at bounding box center [237, 220] width 15 height 15
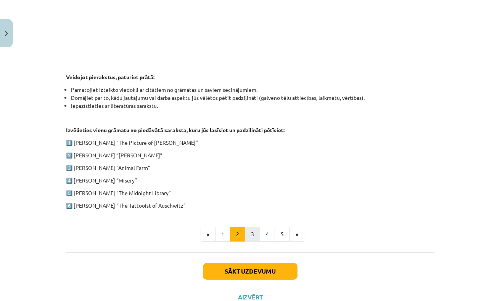
scroll to position [342, 0]
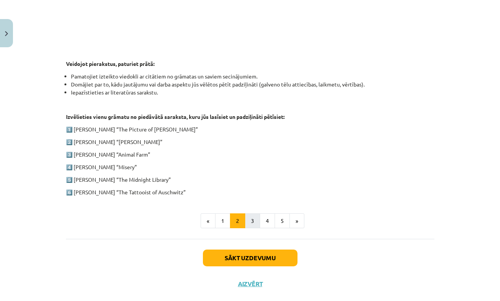
click at [254, 223] on button "3" at bounding box center [252, 221] width 15 height 15
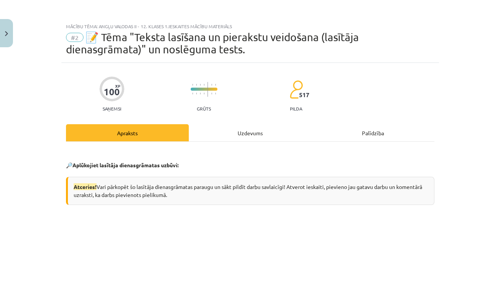
scroll to position [0, 0]
click at [208, 127] on div "Uzdevums" at bounding box center [250, 132] width 123 height 17
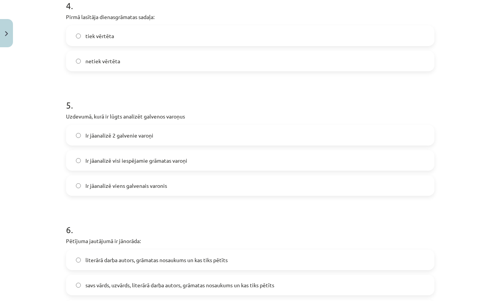
scroll to position [597, 0]
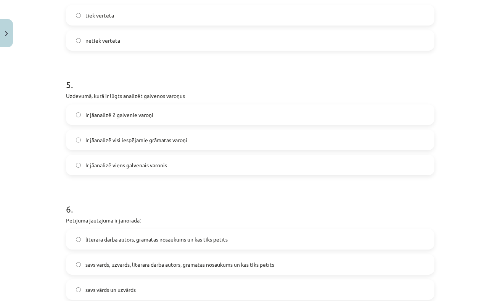
click at [143, 122] on label "Ir jāanalizē 2 galvenie varoņi" at bounding box center [250, 114] width 367 height 19
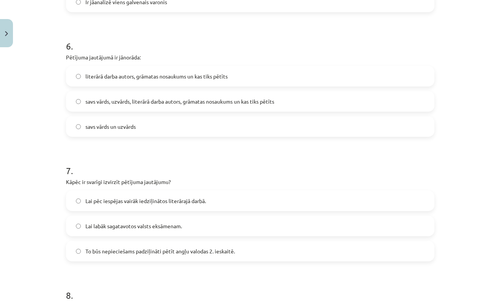
scroll to position [760, 0]
click at [184, 77] on span "literārā darba autors, grāmatas nosaukums un kas tiks pētīts" at bounding box center [156, 77] width 142 height 8
click at [180, 104] on span "savs vārds, uzvārds, literārā darba autors, grāmatas nosaukums un kas tiks pētī…" at bounding box center [179, 102] width 189 height 8
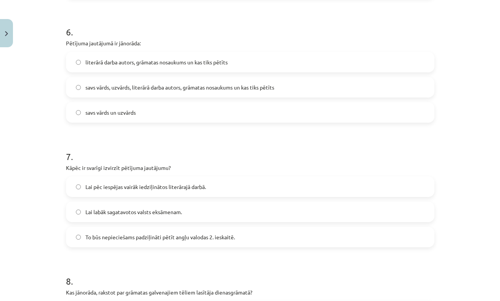
scroll to position [783, 0]
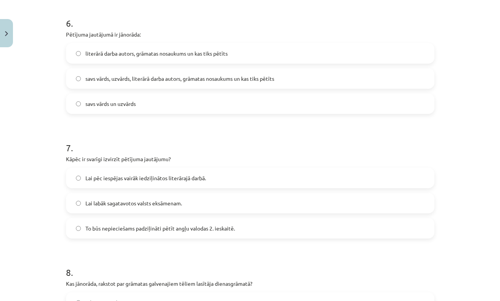
click at [180, 58] on label "literārā darba autors, grāmatas nosaukums un kas tiks pētīts" at bounding box center [250, 53] width 367 height 19
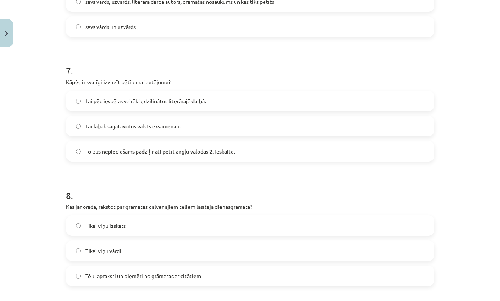
scroll to position [861, 0]
click at [186, 104] on span "Lai pēc iespējas vairāk iedziļinātos literārajā darbā." at bounding box center [145, 100] width 120 height 8
click at [176, 150] on span "To būs nepieciešams padziļināti pētīt angļu valodas 2. ieskaitē." at bounding box center [159, 151] width 149 height 8
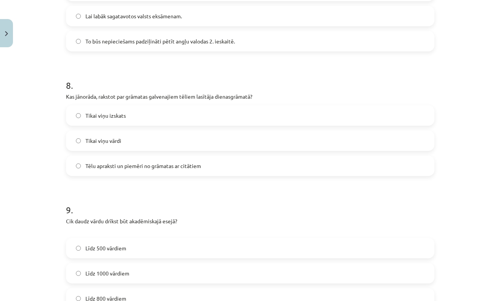
scroll to position [972, 0]
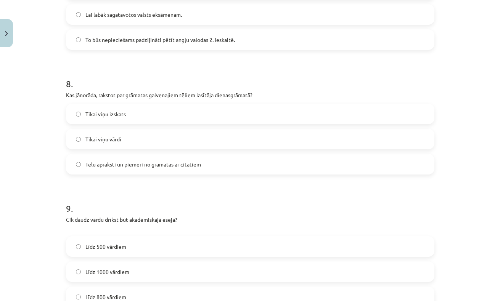
click at [84, 168] on label "Tēlu apraksti un piemēri no grāmatas ar citātiem" at bounding box center [250, 164] width 367 height 19
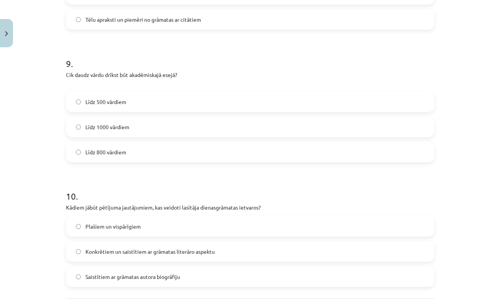
scroll to position [1118, 0]
click at [103, 151] on span "Līdz 800 vārdiem" at bounding box center [105, 151] width 41 height 8
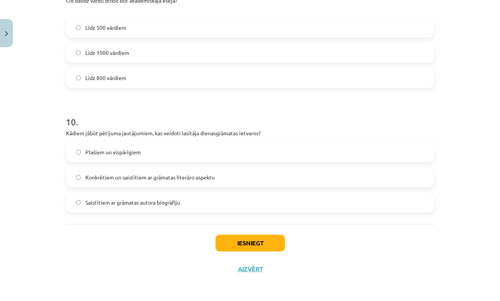
scroll to position [1192, 0]
click at [167, 178] on span "Konkrētiem un saistītiem ar grāmatas literāro aspektu" at bounding box center [149, 177] width 129 height 8
click at [233, 243] on button "Iesniegt" at bounding box center [249, 243] width 69 height 17
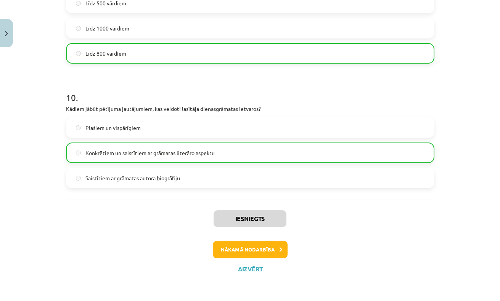
scroll to position [1216, 0]
click at [264, 255] on button "Nākamā nodarbība" at bounding box center [250, 250] width 75 height 18
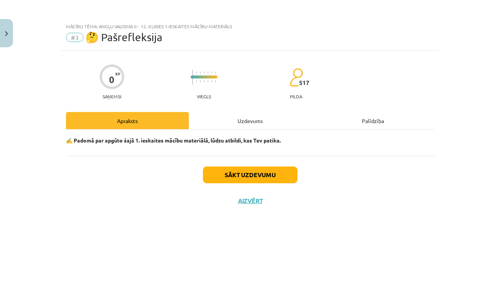
click at [6, 37] on button "Close" at bounding box center [6, 33] width 13 height 28
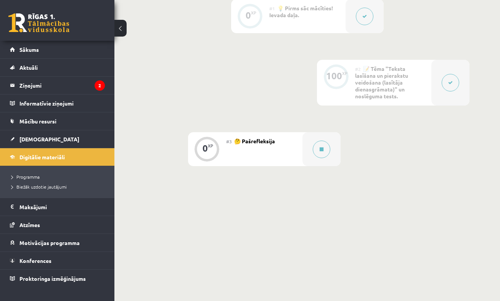
scroll to position [215, 0]
click at [315, 154] on button at bounding box center [322, 150] width 18 height 18
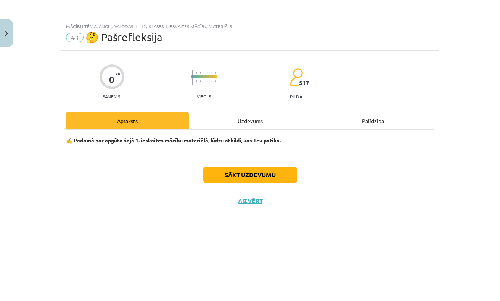
click at [246, 177] on button "Sākt uzdevumu" at bounding box center [250, 175] width 95 height 17
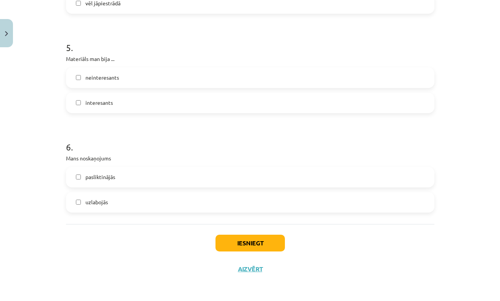
scroll to position [652, 0]
click at [243, 242] on button "Iesniegt" at bounding box center [249, 243] width 69 height 17
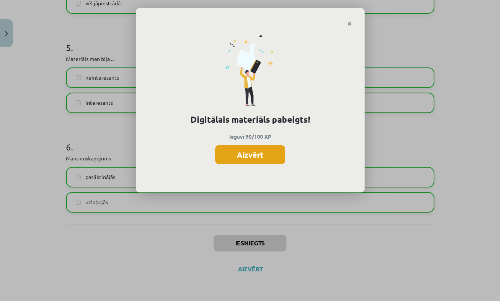
click at [256, 159] on button "Aizvērt" at bounding box center [250, 154] width 70 height 19
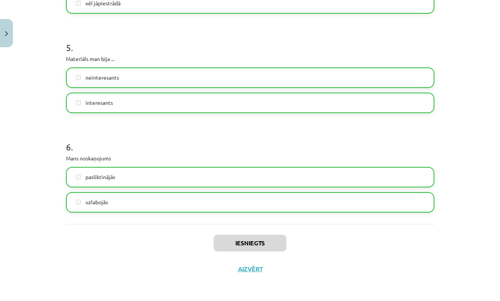
click at [251, 268] on button "Aizvērt" at bounding box center [250, 269] width 29 height 8
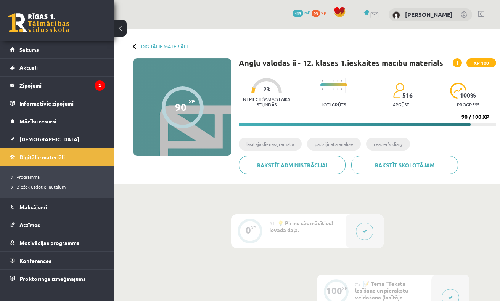
scroll to position [0, 0]
click at [30, 138] on span "[DEMOGRAPHIC_DATA]" at bounding box center [49, 139] width 60 height 7
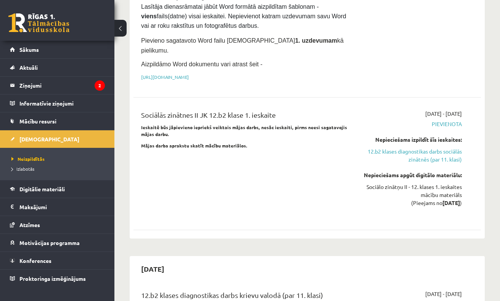
scroll to position [574, 0]
